Goal: Navigation & Orientation: Find specific page/section

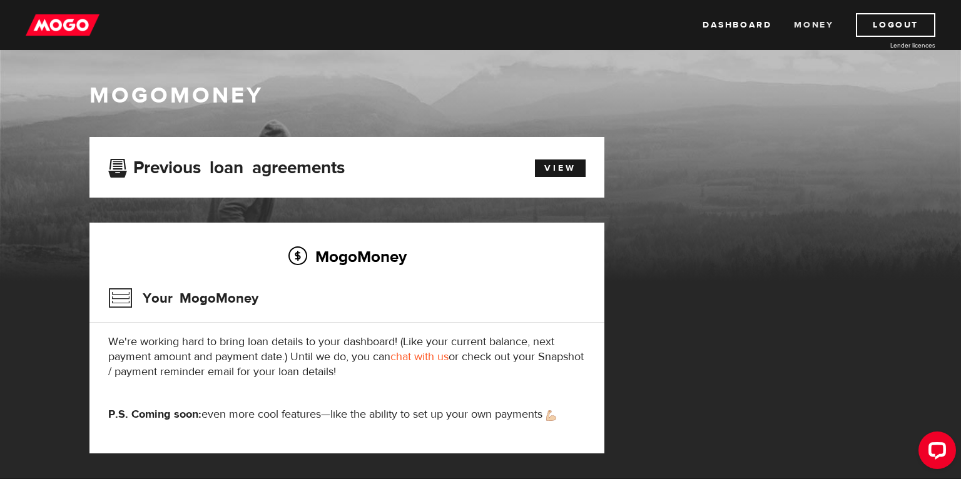
click at [810, 30] on link "Money" at bounding box center [813, 25] width 39 height 24
click at [87, 29] on img at bounding box center [63, 25] width 74 height 24
